Goal: Communication & Community: Answer question/provide support

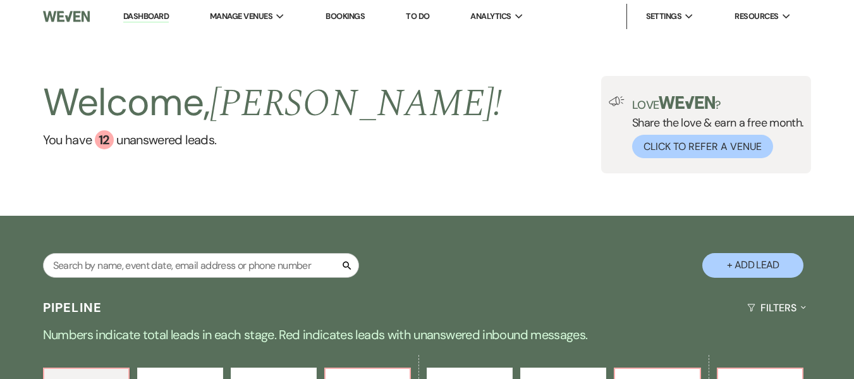
click at [341, 15] on link "Bookings" at bounding box center [345, 16] width 39 height 11
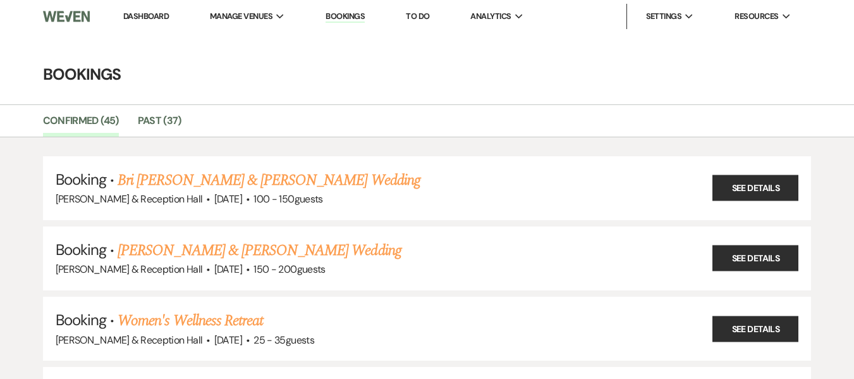
click at [238, 181] on link "Bri [PERSON_NAME] & [PERSON_NAME] Wedding" at bounding box center [269, 180] width 303 height 23
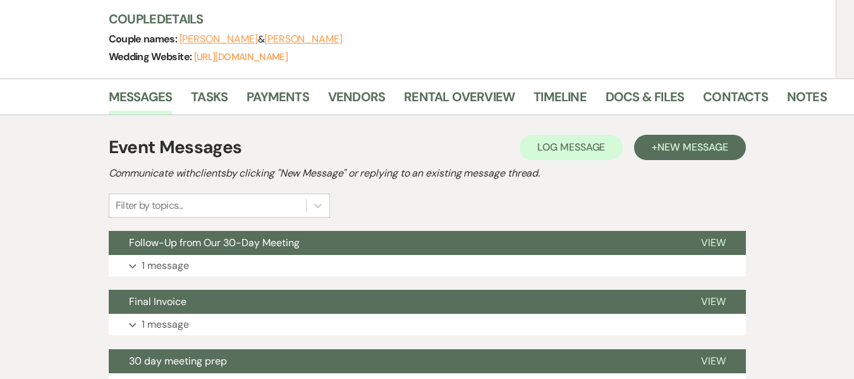
scroll to position [190, 0]
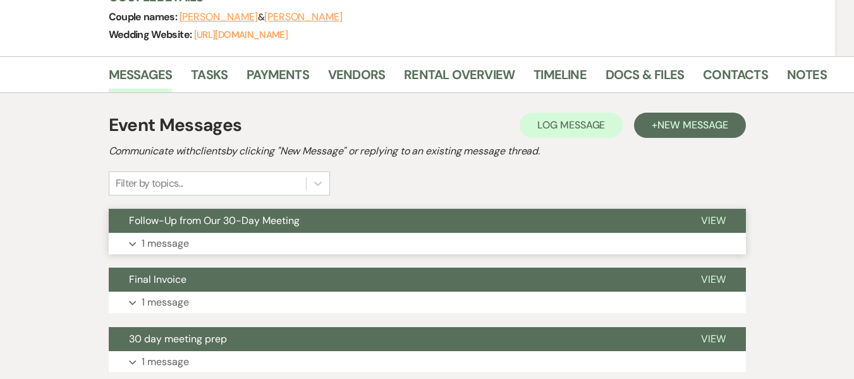
click at [220, 225] on span "Follow-Up from Our 30-Day Meeting" at bounding box center [214, 220] width 171 height 13
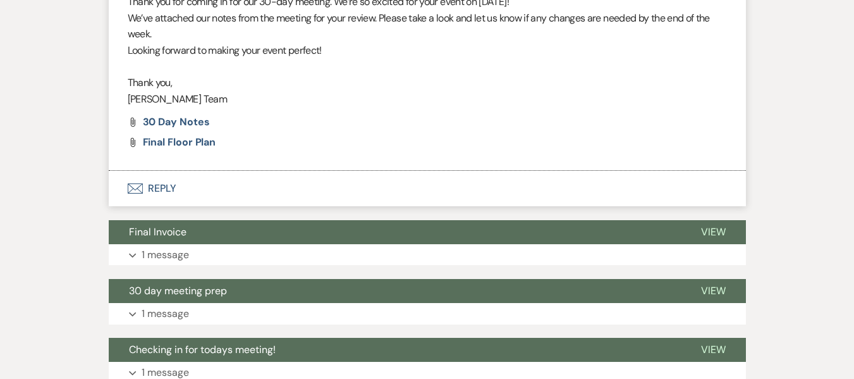
scroll to position [506, 0]
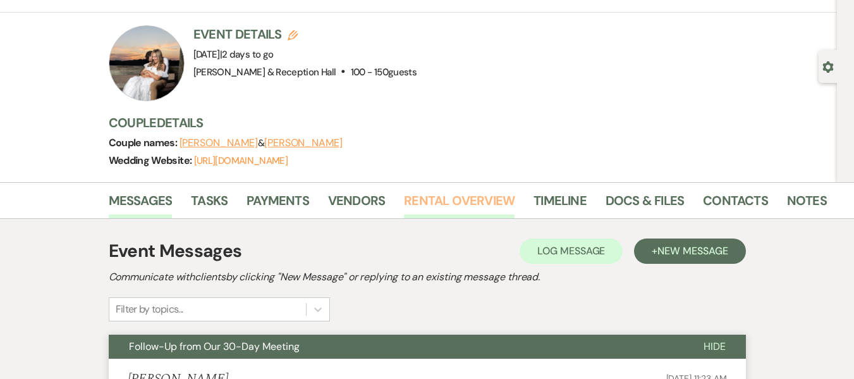
click at [473, 200] on link "Rental Overview" at bounding box center [459, 204] width 111 height 28
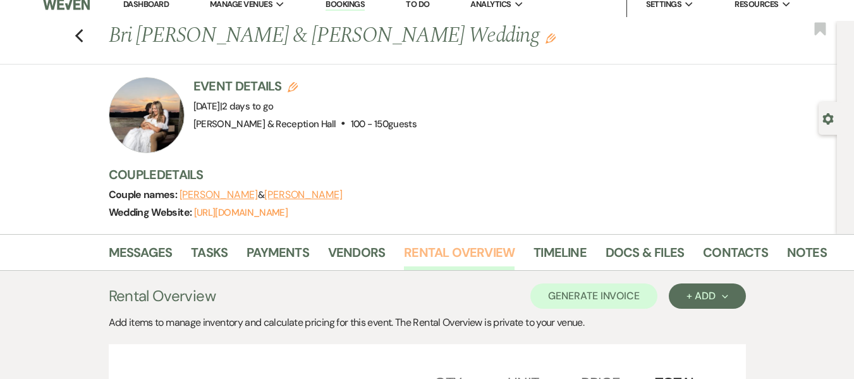
scroll to position [1, 0]
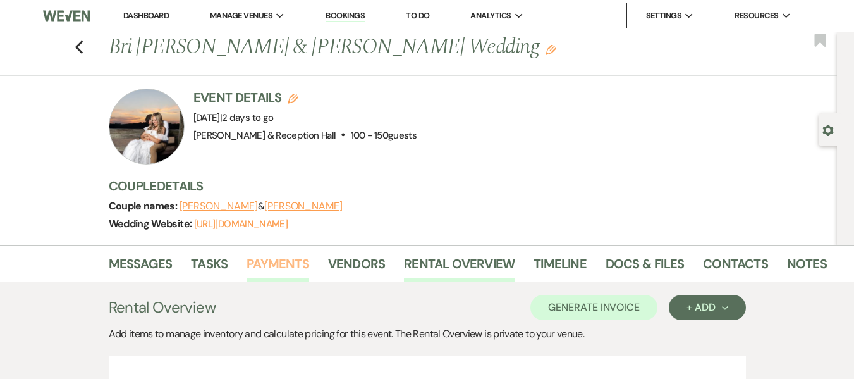
click at [279, 268] on link "Payments" at bounding box center [278, 267] width 63 height 28
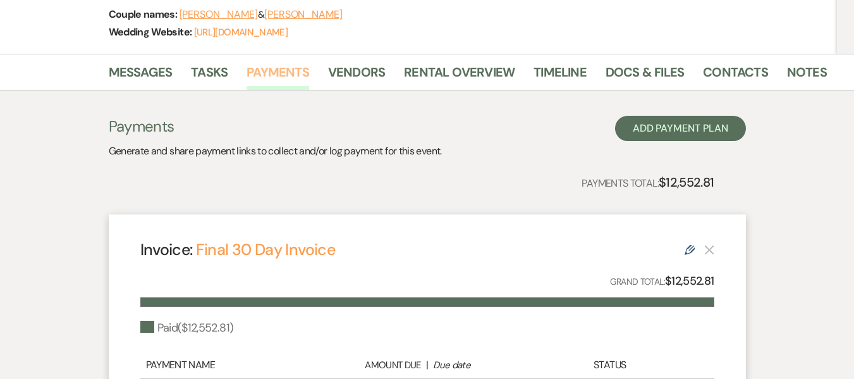
scroll to position [190, 0]
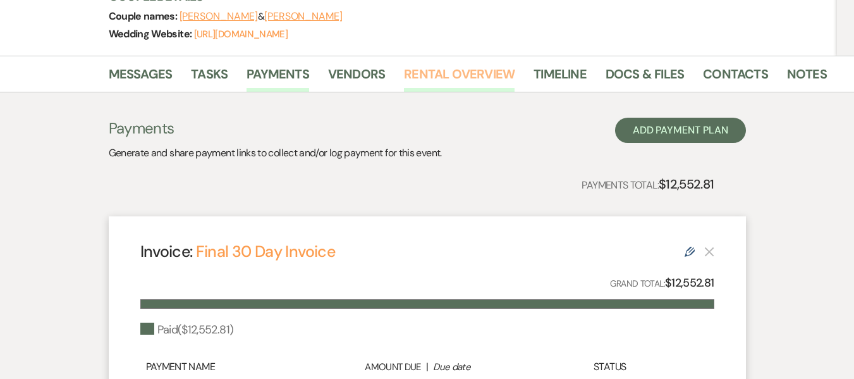
click at [449, 82] on link "Rental Overview" at bounding box center [459, 78] width 111 height 28
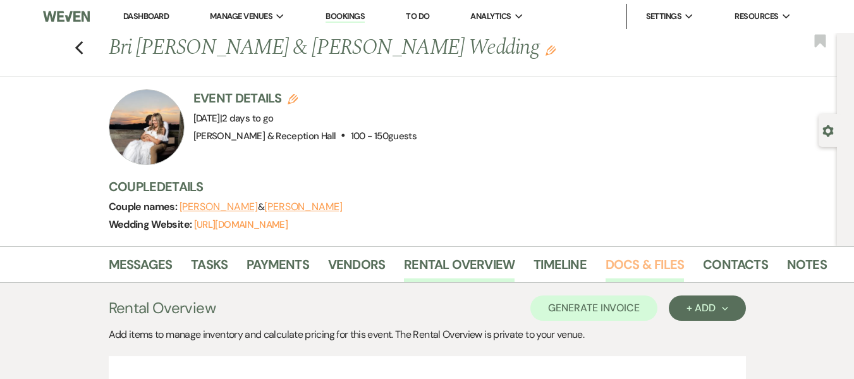
click at [634, 274] on link "Docs & Files" at bounding box center [645, 268] width 78 height 28
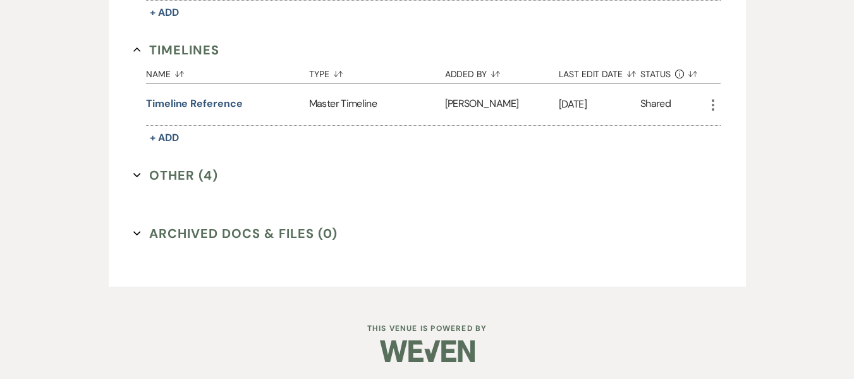
scroll to position [1377, 0]
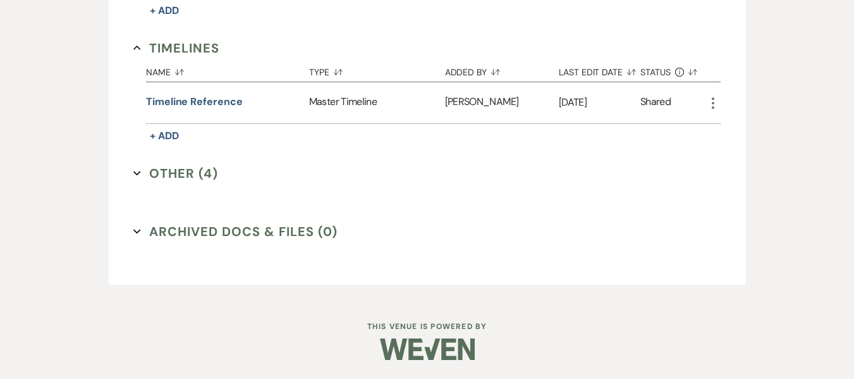
click at [169, 178] on button "Other (4) Expand" at bounding box center [175, 173] width 85 height 19
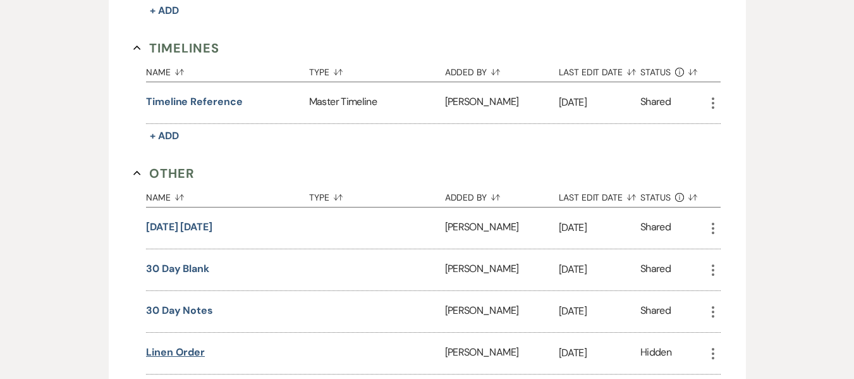
click at [193, 353] on button "Linen order" at bounding box center [175, 352] width 59 height 15
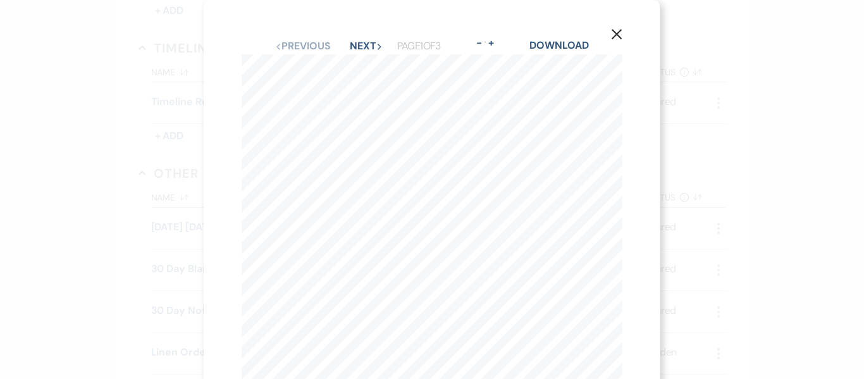
click at [614, 37] on use "button" at bounding box center [616, 34] width 10 height 10
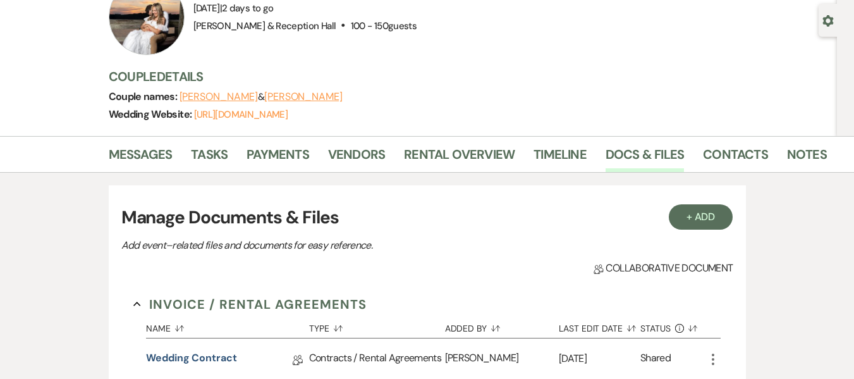
scroll to position [0, 0]
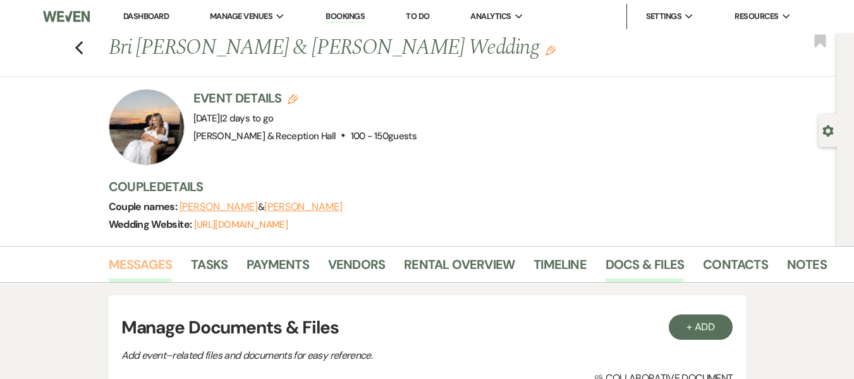
drag, startPoint x: 148, startPoint y: 266, endPoint x: 154, endPoint y: 266, distance: 6.4
click at [148, 266] on link "Messages" at bounding box center [141, 268] width 64 height 28
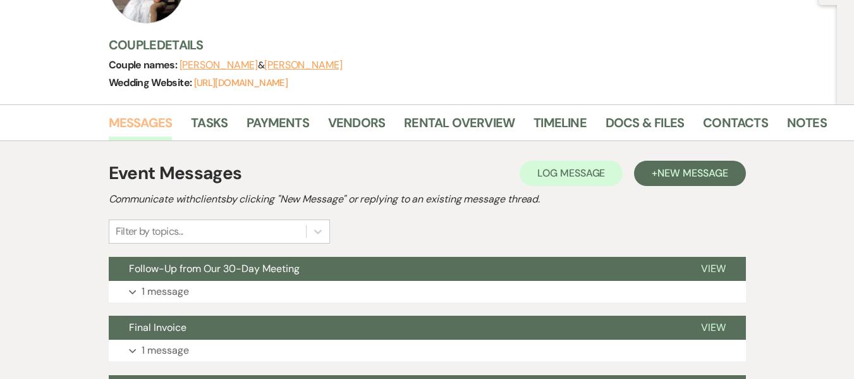
scroll to position [379, 0]
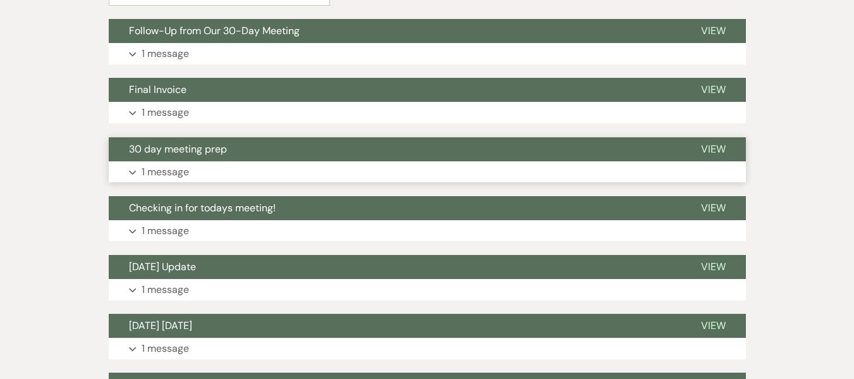
click at [176, 153] on span "30 day meeting prep" at bounding box center [178, 148] width 98 height 13
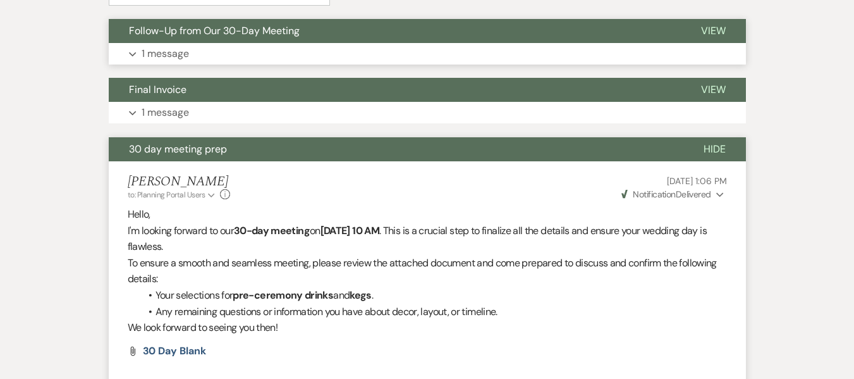
click at [183, 39] on button "Follow-Up from Our 30-Day Meeting" at bounding box center [395, 31] width 572 height 24
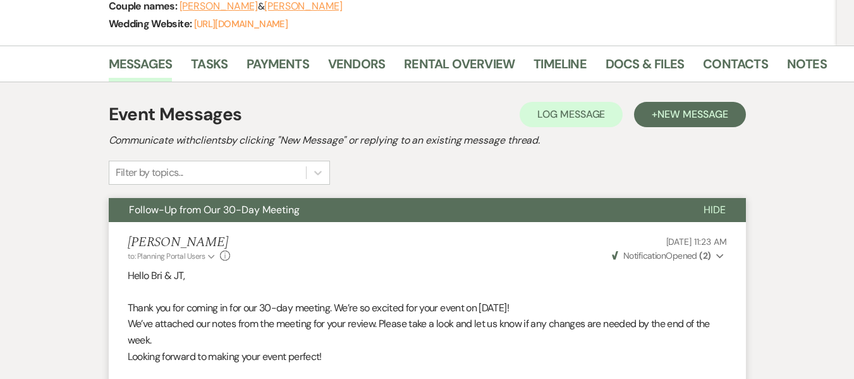
scroll to position [63, 0]
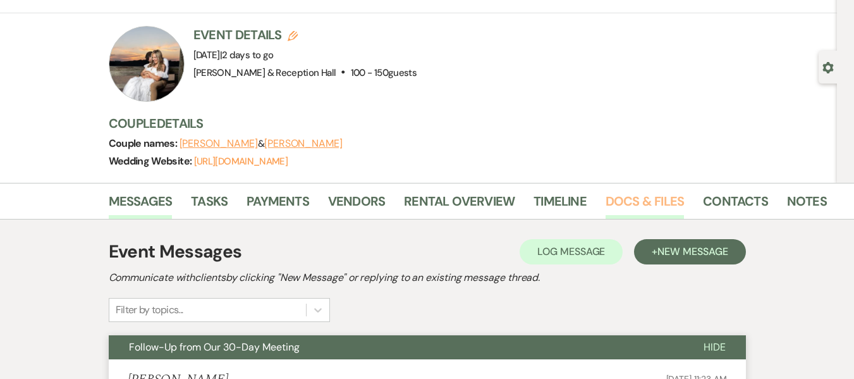
click at [633, 201] on link "Docs & Files" at bounding box center [645, 205] width 78 height 28
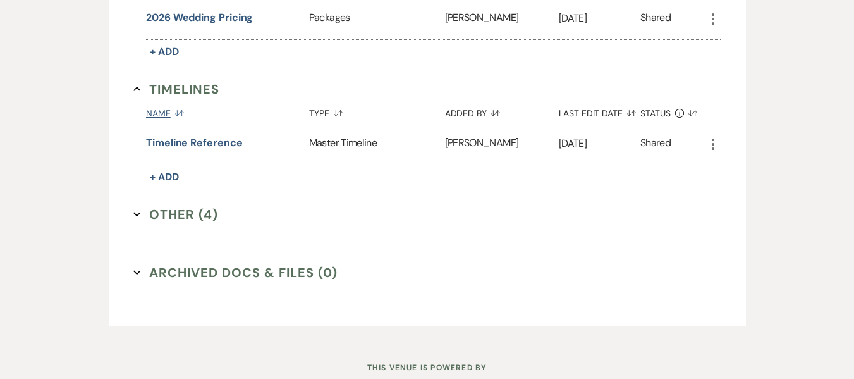
scroll to position [1377, 0]
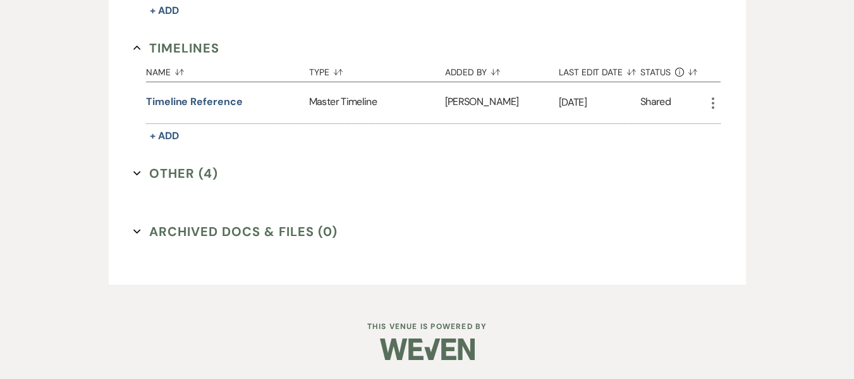
click at [183, 174] on button "Other (4) Expand" at bounding box center [175, 173] width 85 height 19
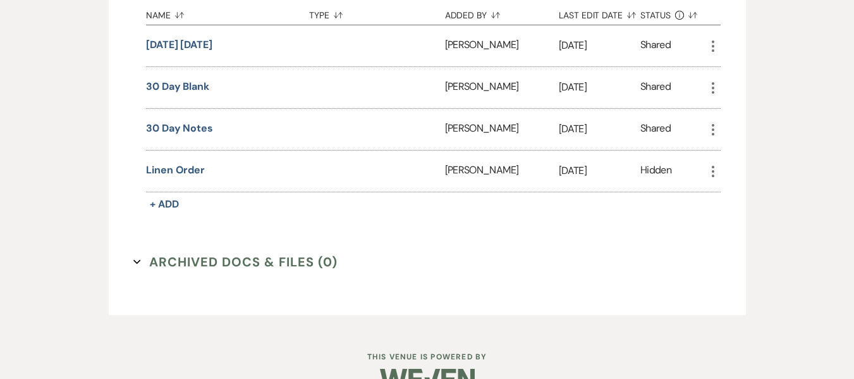
scroll to position [1567, 0]
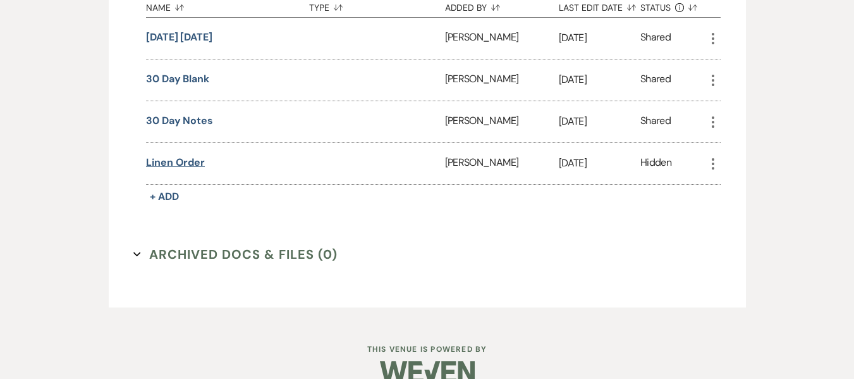
click at [173, 163] on button "Linen order" at bounding box center [175, 162] width 59 height 15
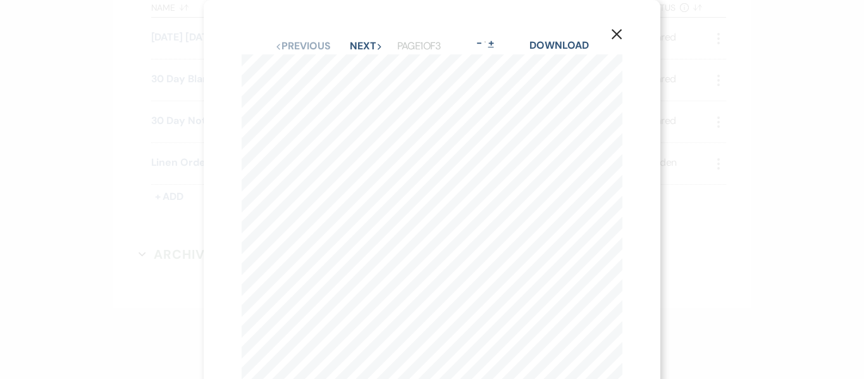
click at [491, 42] on button "+" at bounding box center [490, 43] width 10 height 10
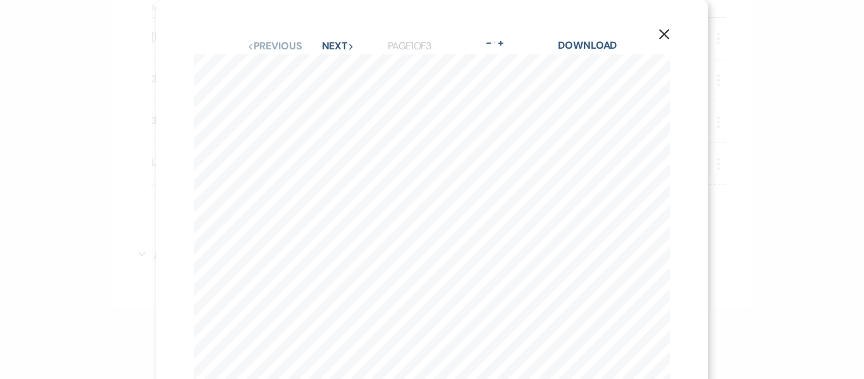
click at [659, 30] on icon "X" at bounding box center [663, 33] width 11 height 11
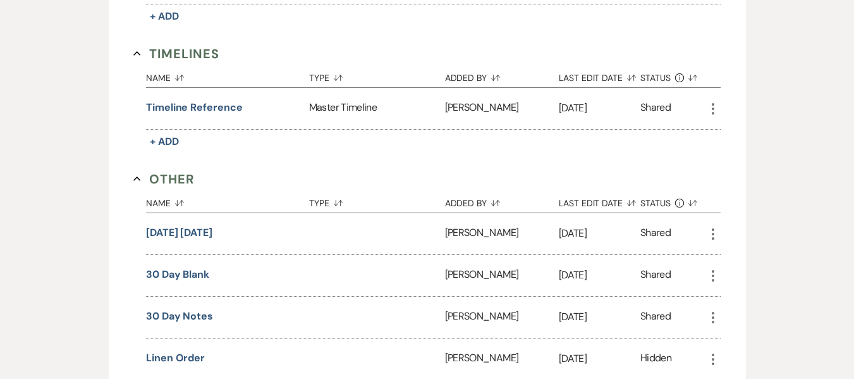
scroll to position [1590, 0]
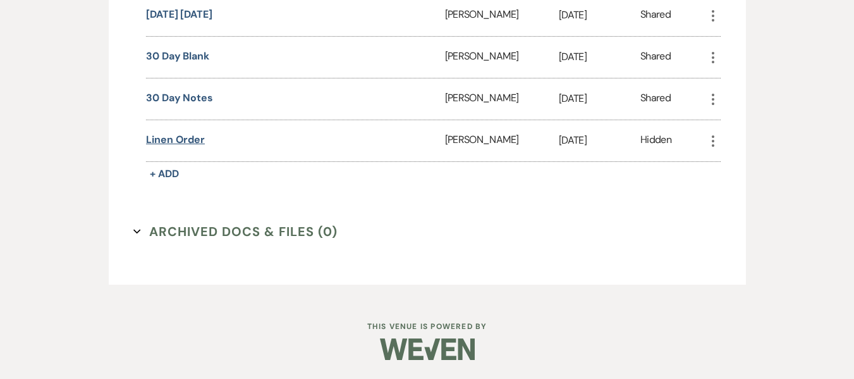
click at [179, 141] on button "Linen order" at bounding box center [175, 139] width 59 height 15
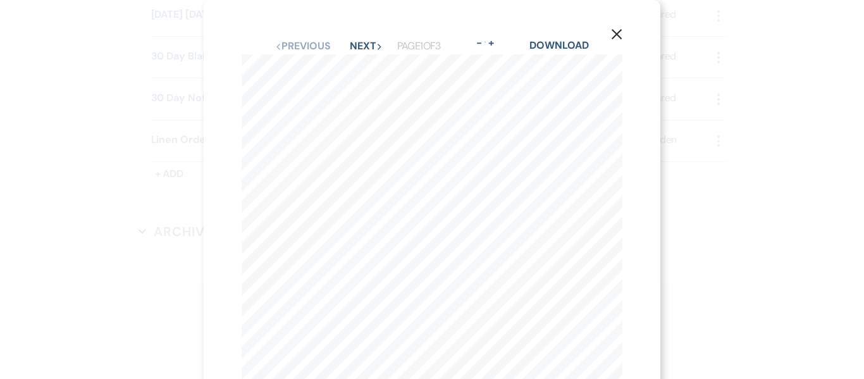
click at [618, 38] on icon "X" at bounding box center [616, 33] width 11 height 11
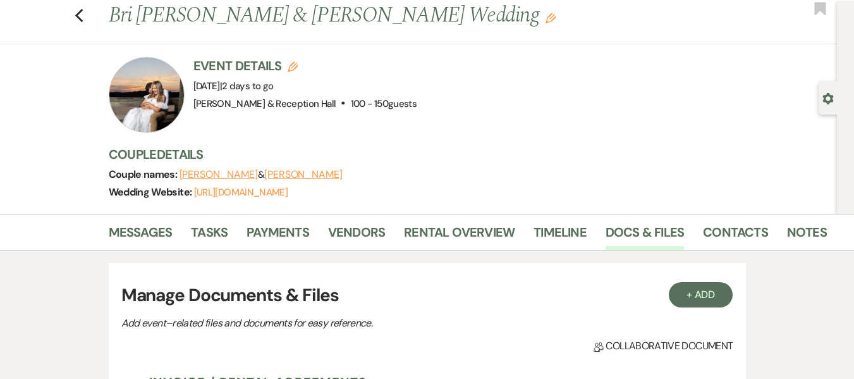
scroll to position [0, 0]
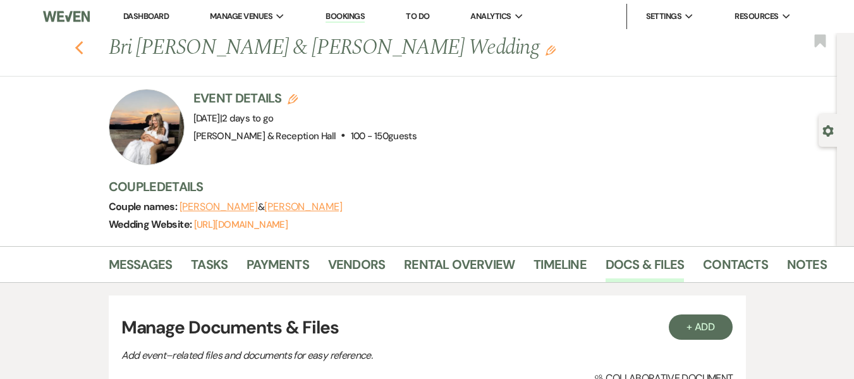
click at [79, 49] on icon "Previous" at bounding box center [79, 47] width 9 height 15
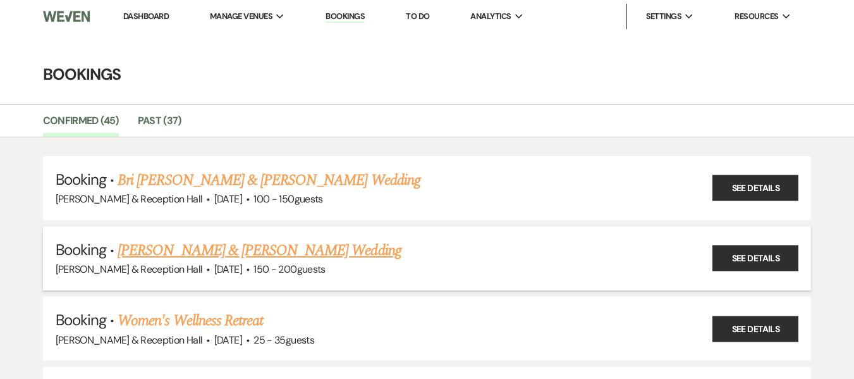
click at [266, 253] on link "Natalie Patten & Tyler Coffman's Wedding" at bounding box center [259, 250] width 283 height 23
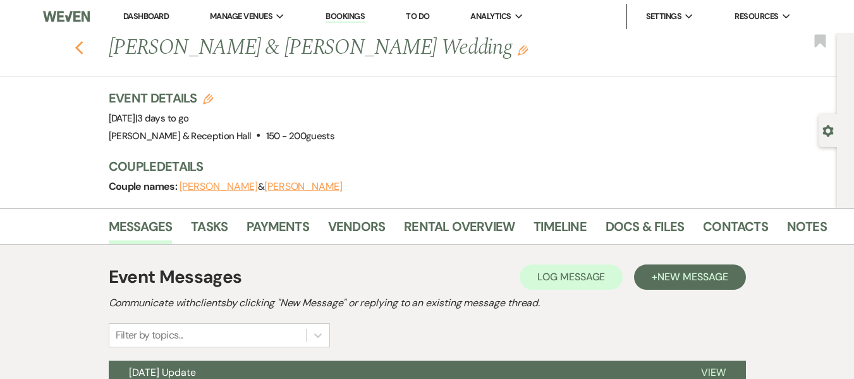
click at [83, 50] on use "button" at bounding box center [79, 48] width 8 height 14
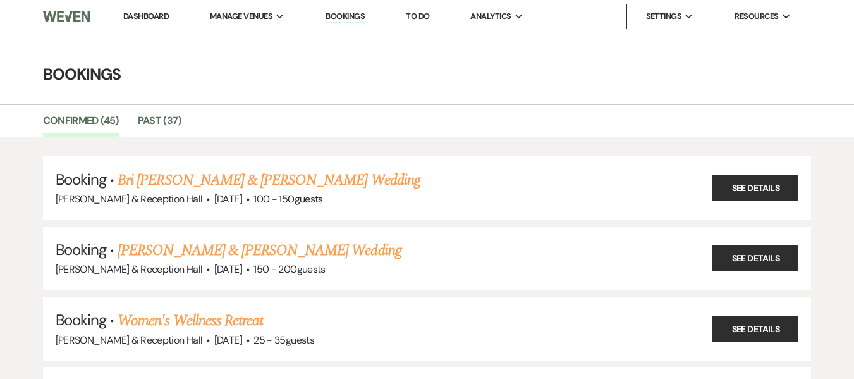
click at [346, 19] on link "Bookings" at bounding box center [345, 17] width 39 height 12
click at [200, 324] on link "Women's Wellness Retreat" at bounding box center [190, 320] width 145 height 23
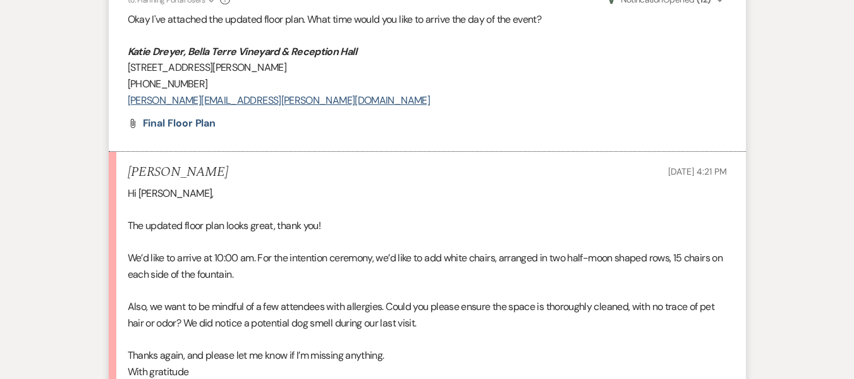
scroll to position [2592, 0]
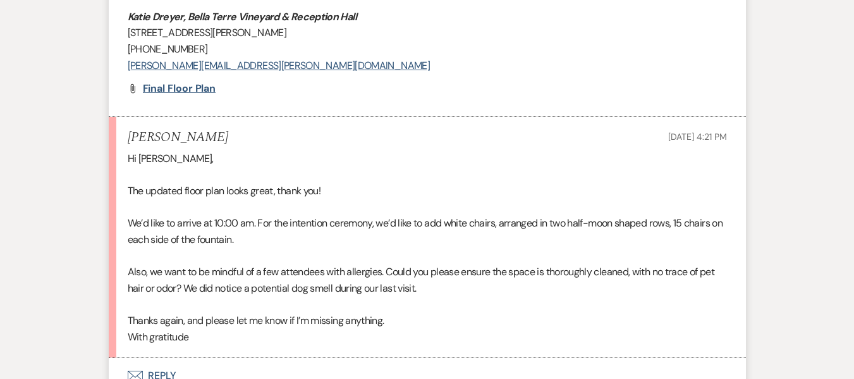
click at [194, 82] on span "Final floor plan" at bounding box center [179, 88] width 73 height 13
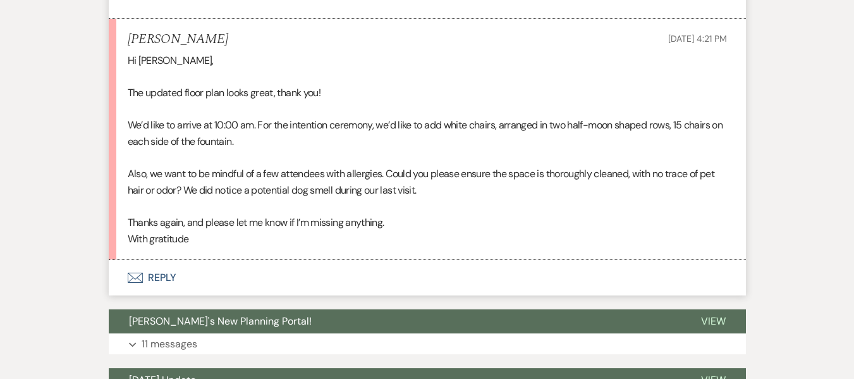
scroll to position [2781, 0]
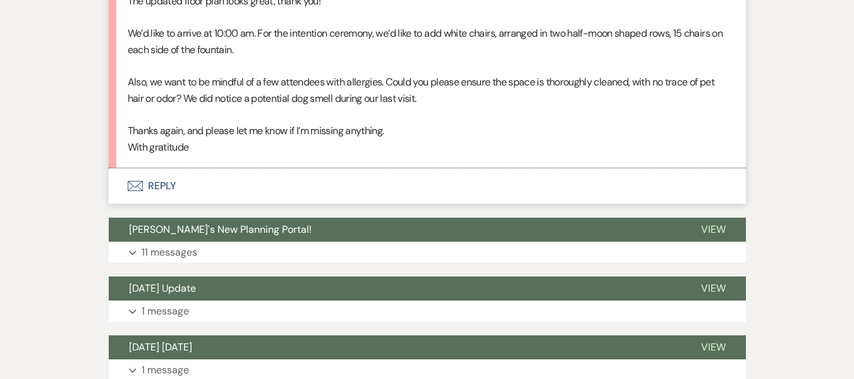
click at [155, 171] on button "Envelope Reply" at bounding box center [427, 185] width 637 height 35
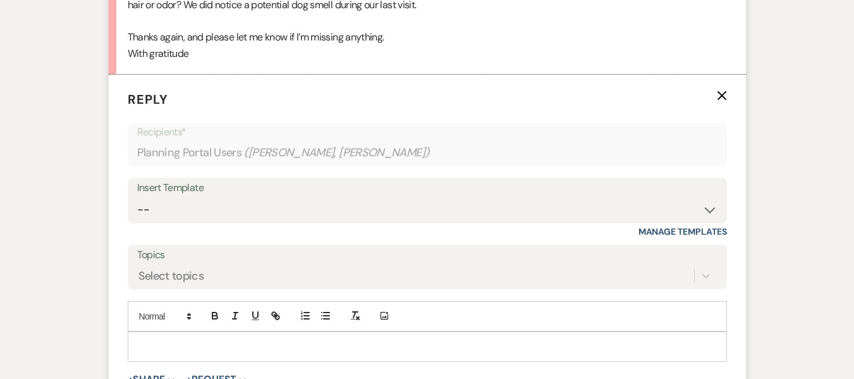
scroll to position [2749, 0]
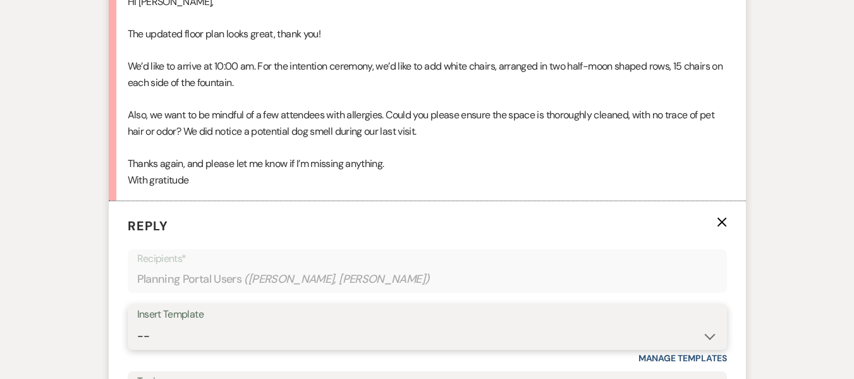
click at [171, 324] on select "-- Weven Planning Portal Introduction (Booked Events) Initial Inquiry Response …" at bounding box center [427, 336] width 580 height 25
select select "4597"
click at [137, 324] on select "-- Weven Planning Portal Introduction (Booked Events) Initial Inquiry Response …" at bounding box center [427, 336] width 580 height 25
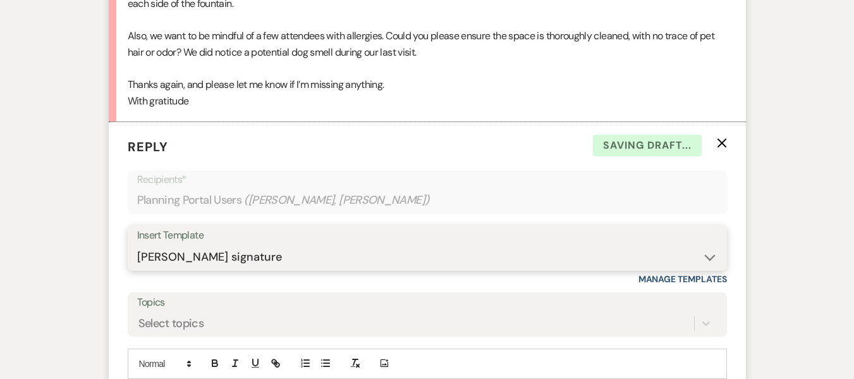
scroll to position [2875, 0]
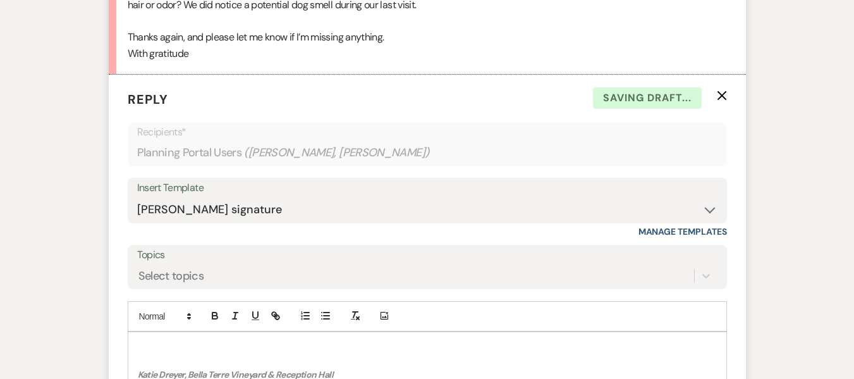
click at [166, 339] on p at bounding box center [427, 346] width 579 height 14
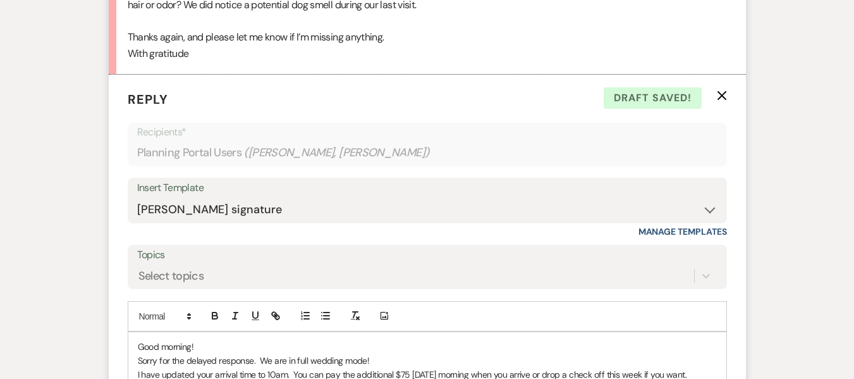
click at [594, 367] on p "I have updated your arrival time to 10am. You can pay the additional $75 Sunday…" at bounding box center [427, 374] width 579 height 14
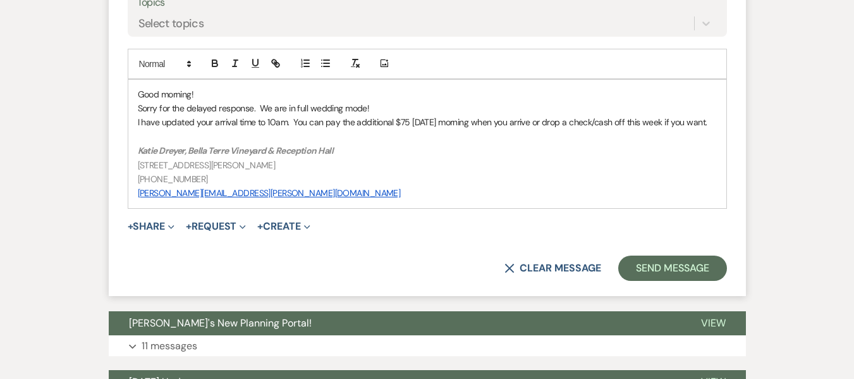
scroll to position [3128, 0]
click at [699, 114] on p "I have updated your arrival time to 10am. You can pay the additional $75 Sunday…" at bounding box center [427, 121] width 579 height 14
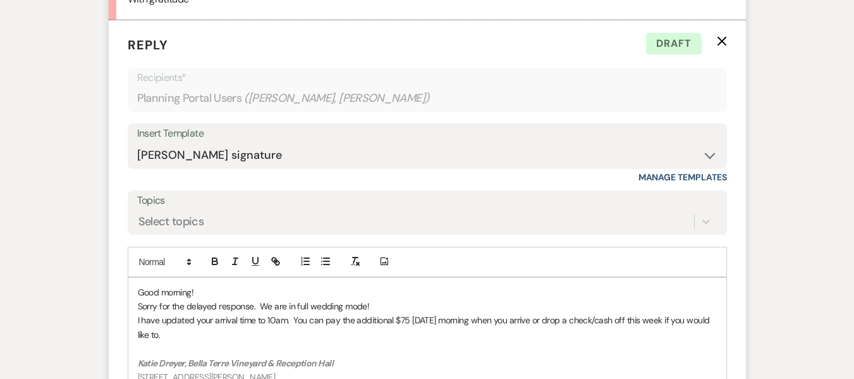
scroll to position [2938, 0]
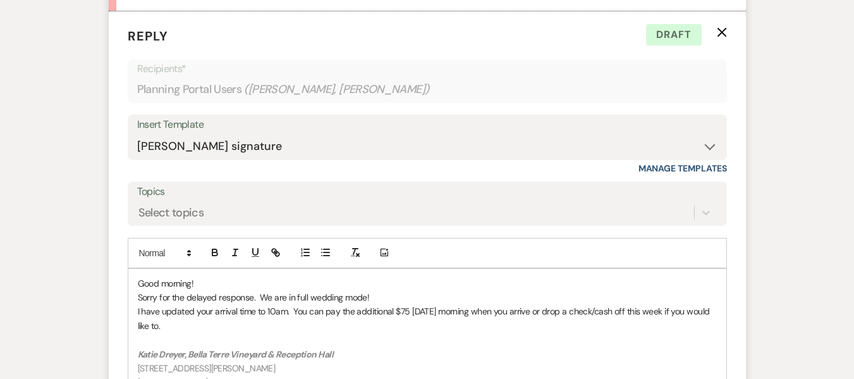
click at [206, 311] on p "I have updated your arrival time to 10am. You can pay the additional $75 Sunday…" at bounding box center [427, 318] width 579 height 28
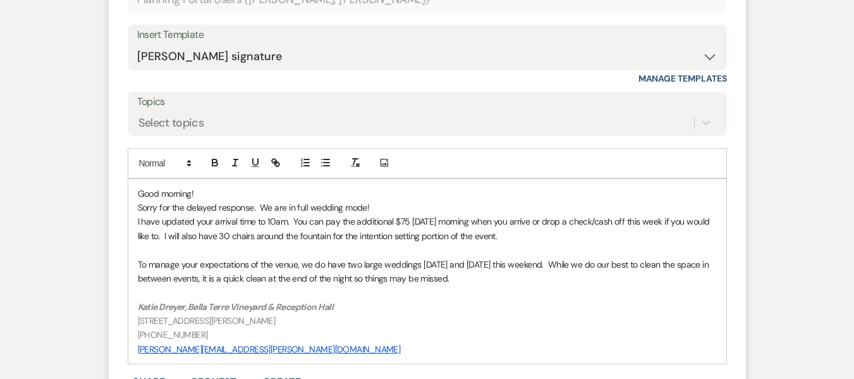
scroll to position [3128, 0]
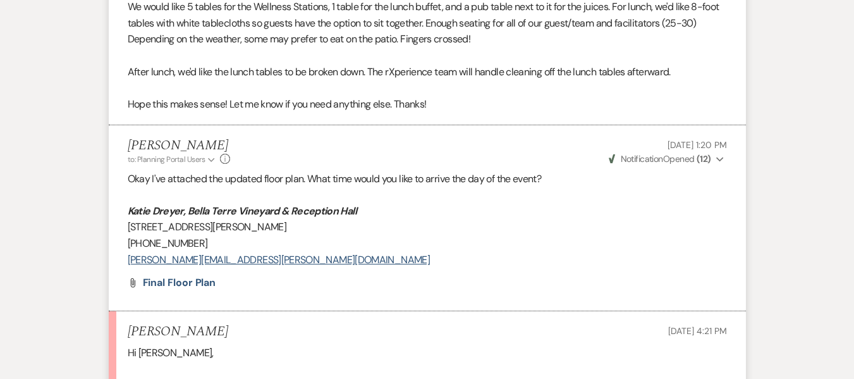
scroll to position [2420, 0]
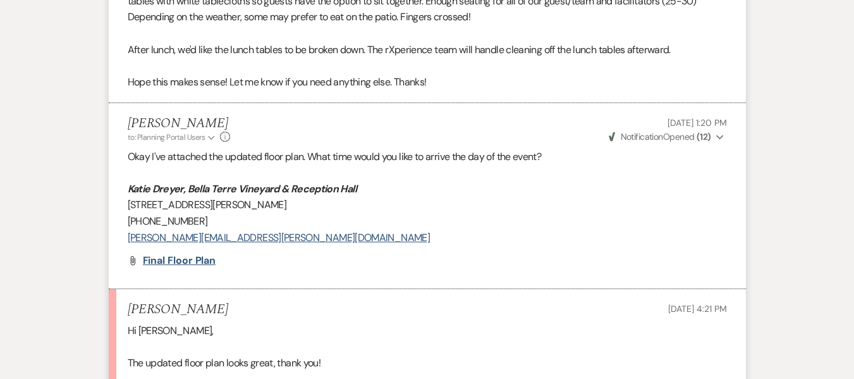
click at [193, 253] on span "Final floor plan" at bounding box center [179, 259] width 73 height 13
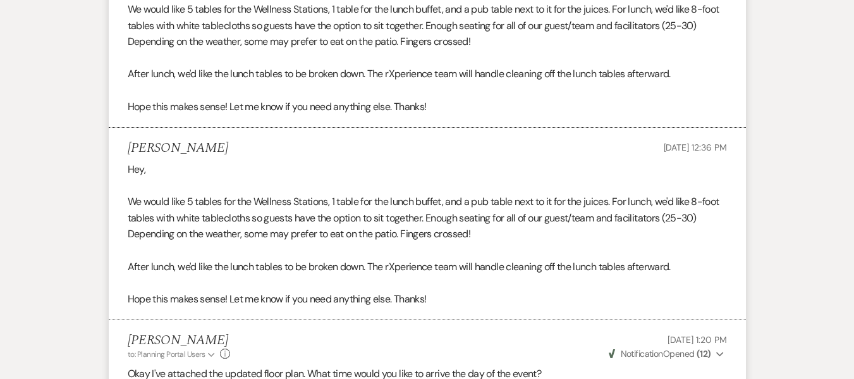
scroll to position [2167, 0]
